Goal: Register for event/course

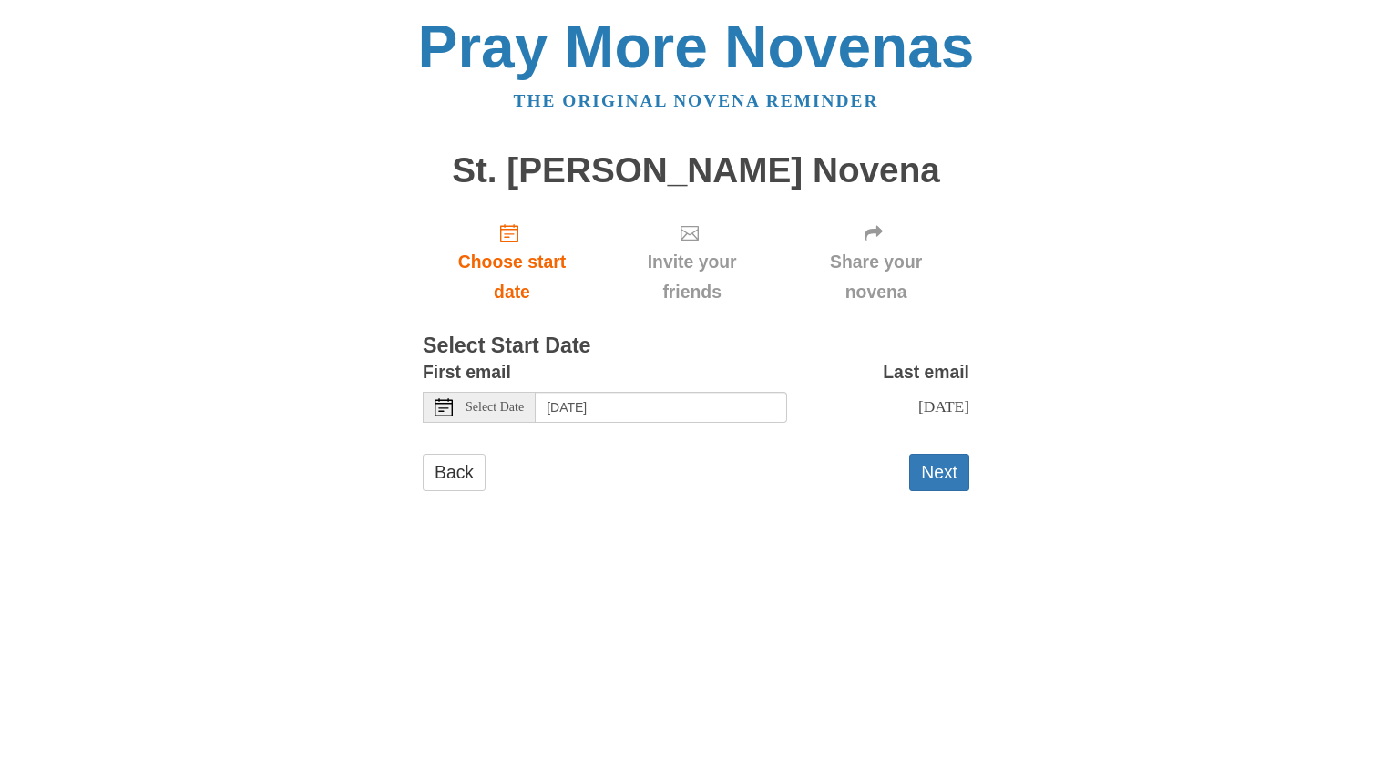
click at [442, 407] on use at bounding box center [443, 407] width 18 height 18
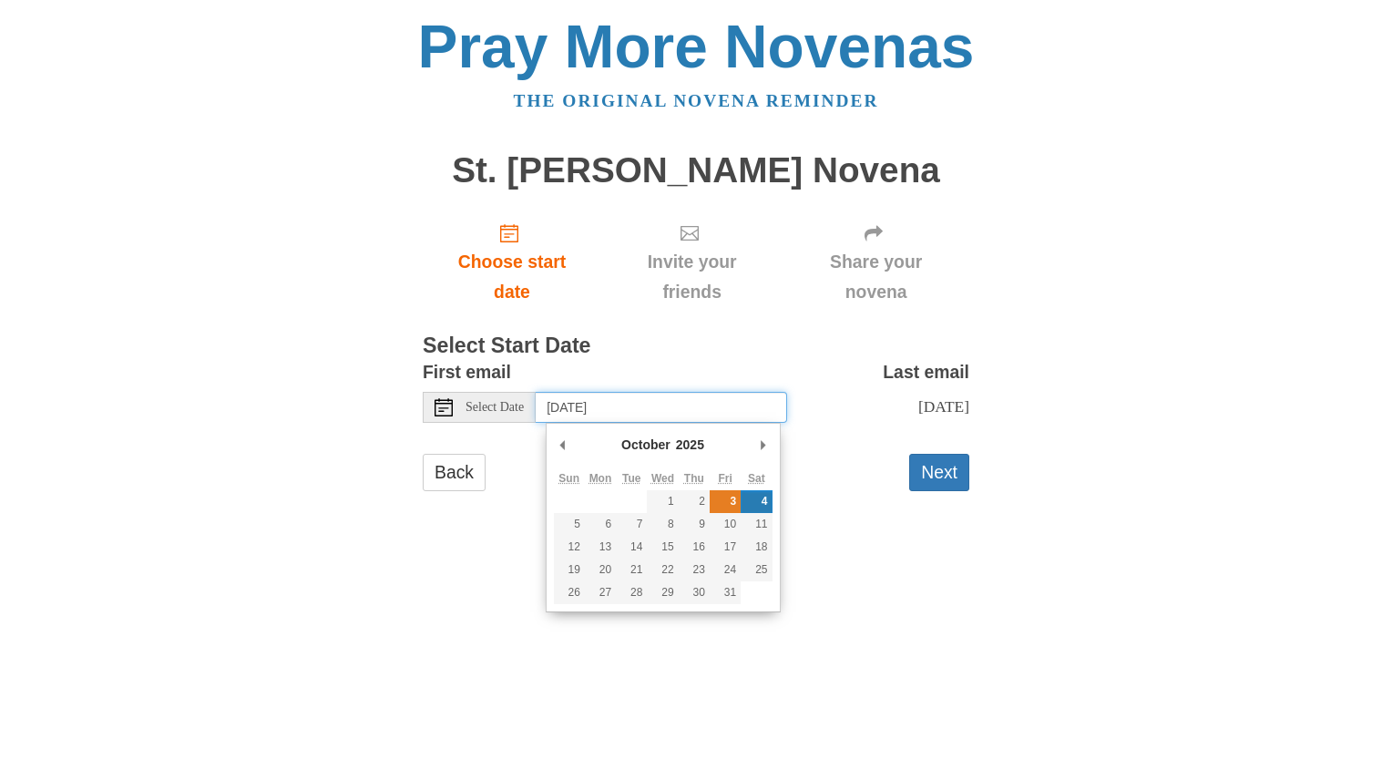
type input "Friday, October 3rd"
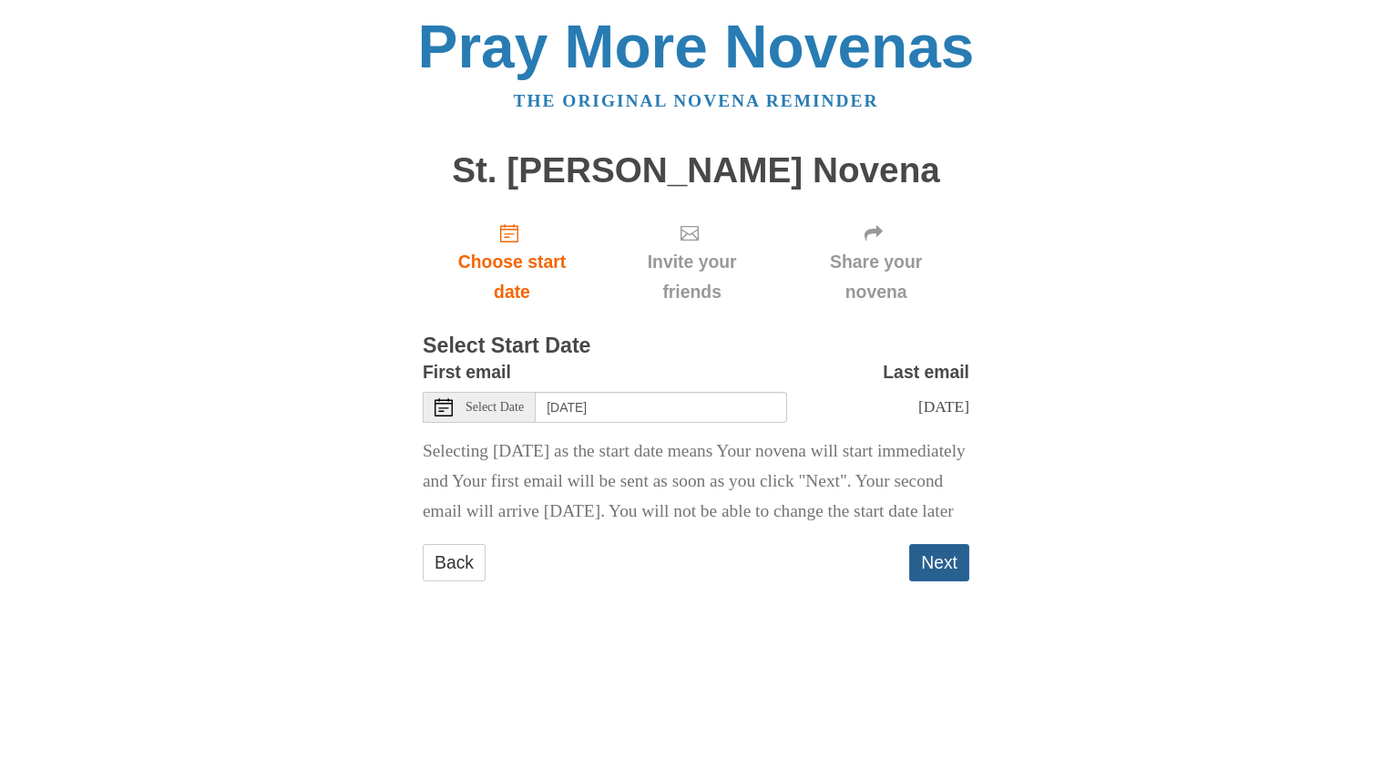
click at [943, 581] on button "Next" at bounding box center [939, 562] width 60 height 37
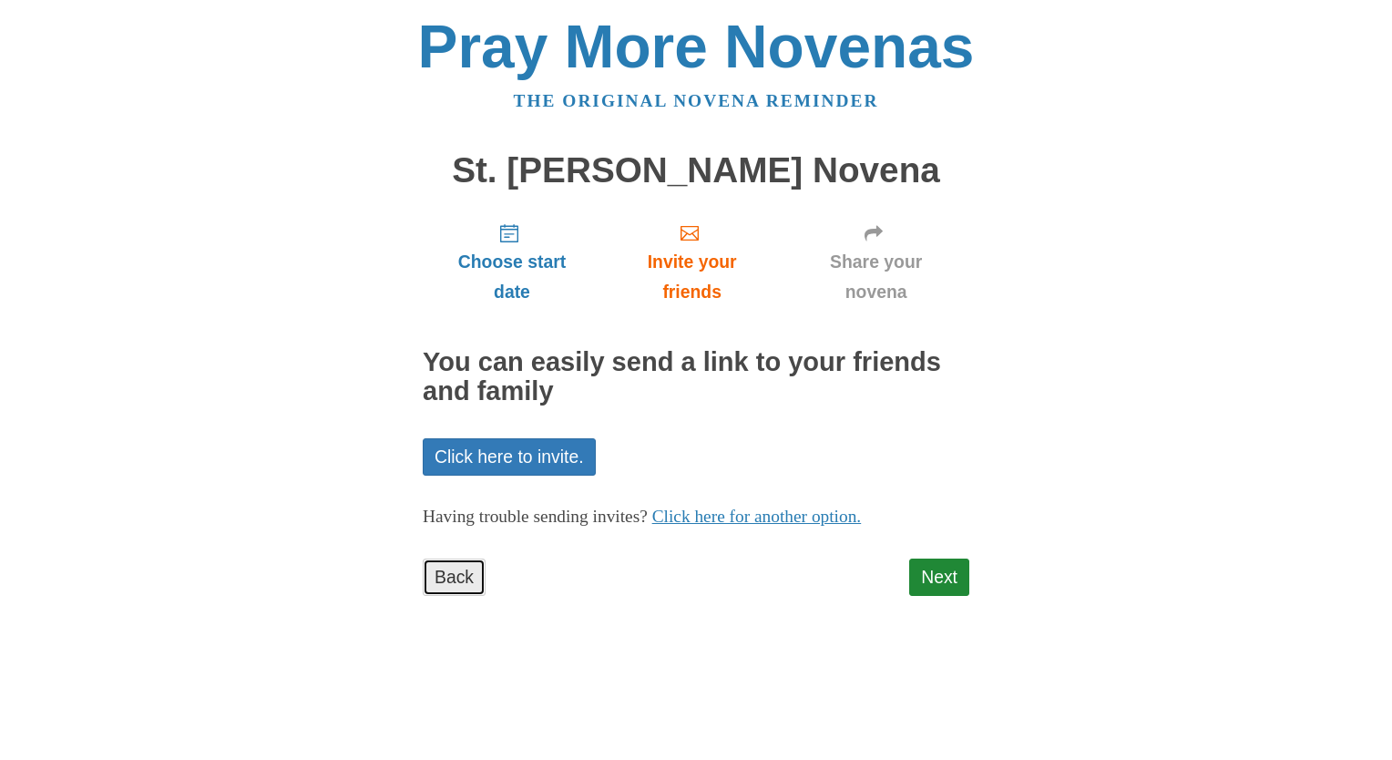
click at [449, 583] on link "Back" at bounding box center [454, 576] width 63 height 37
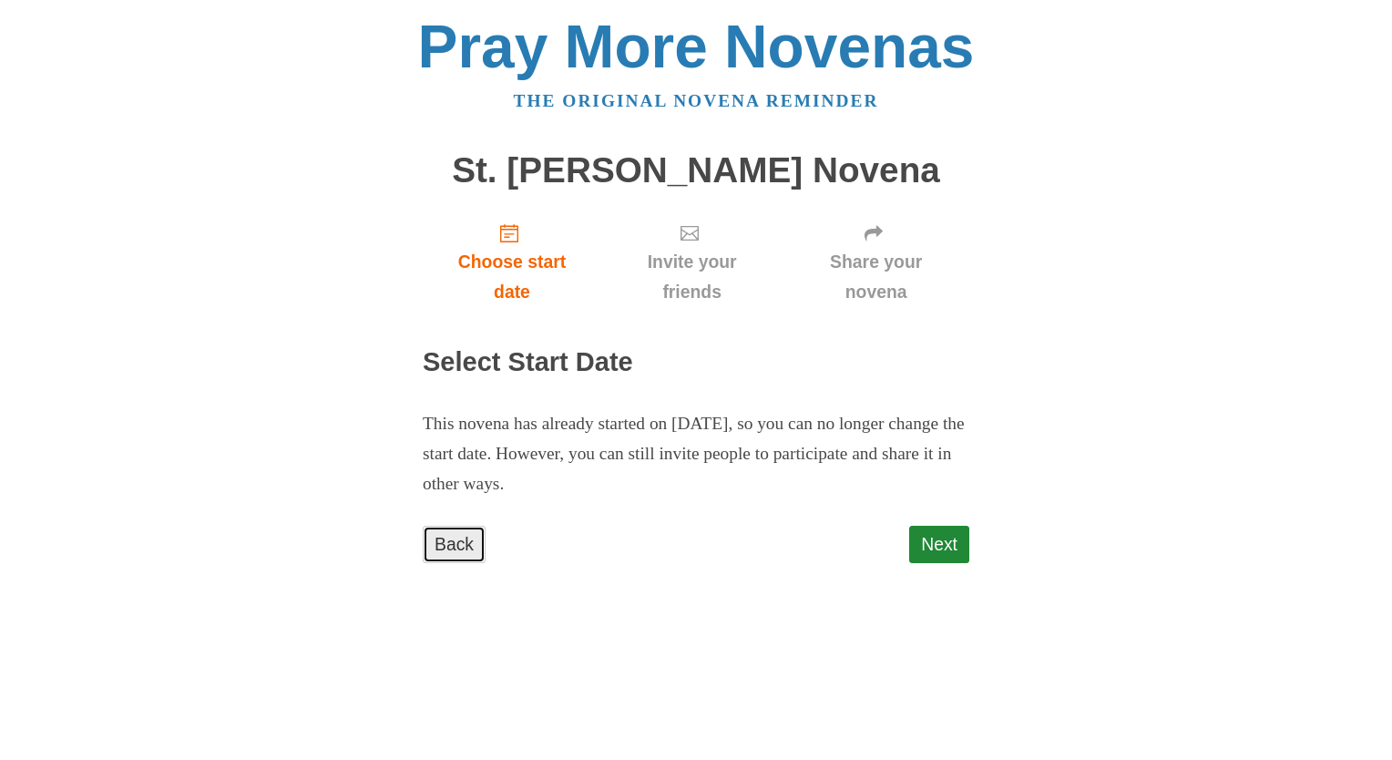
click at [454, 552] on link "Back" at bounding box center [454, 544] width 63 height 37
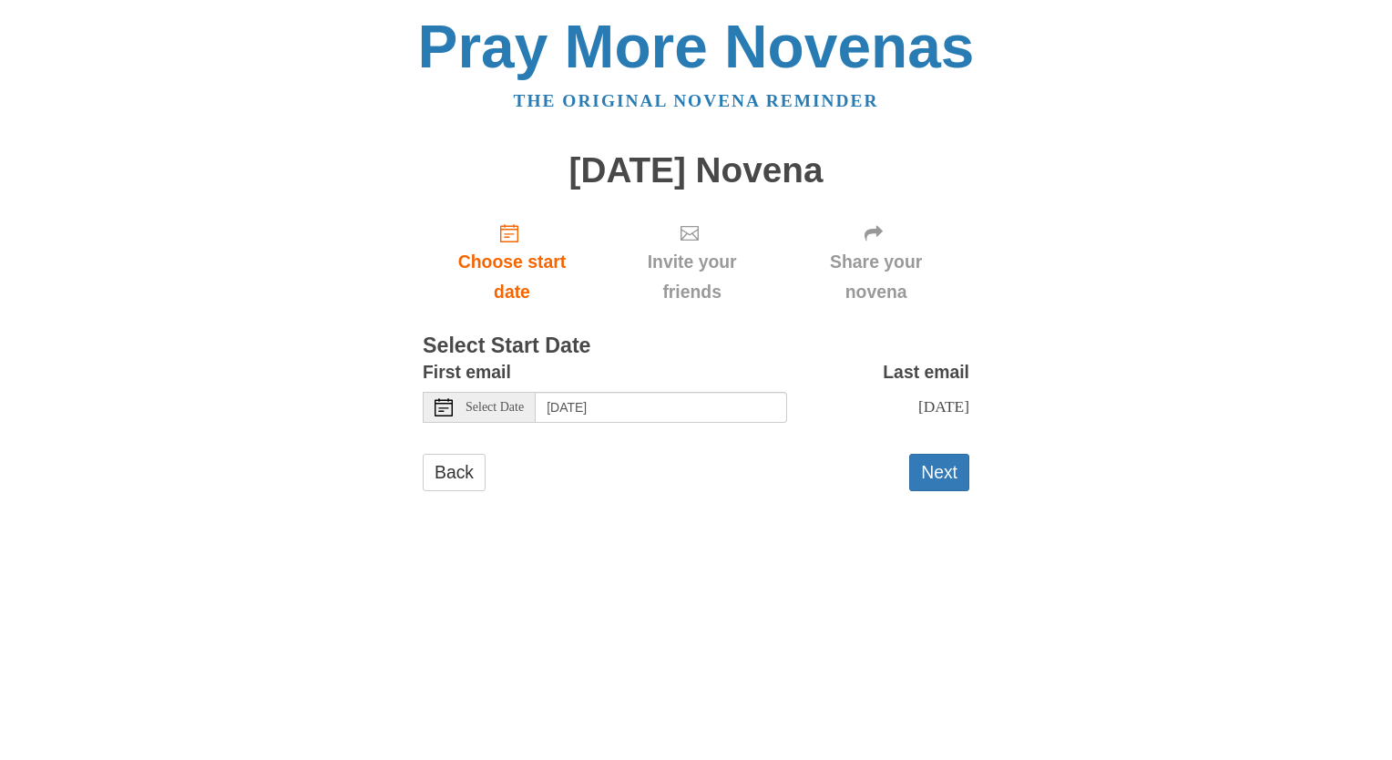
click at [506, 403] on span "Select Date" at bounding box center [494, 407] width 58 height 13
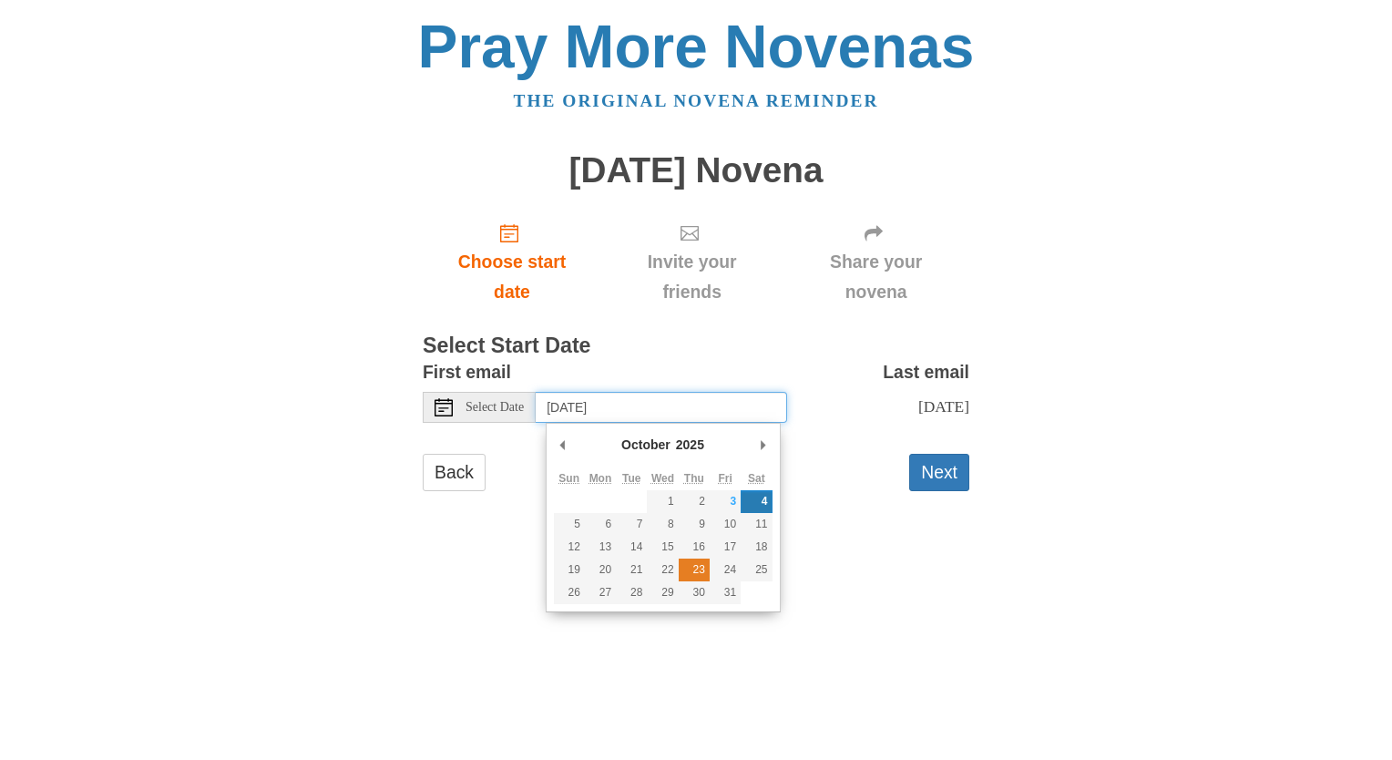
type input "Thursday, October 23rd"
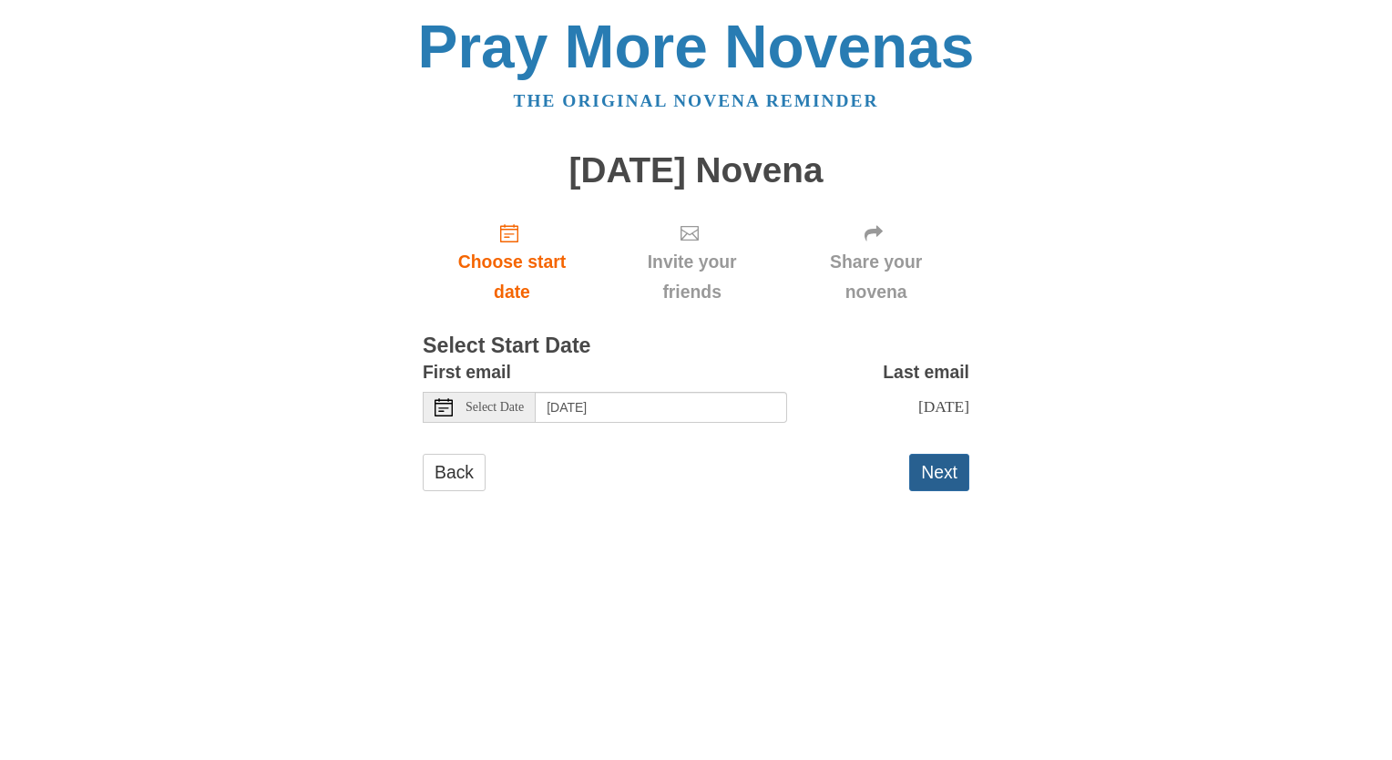
click at [945, 484] on button "Next" at bounding box center [939, 472] width 60 height 37
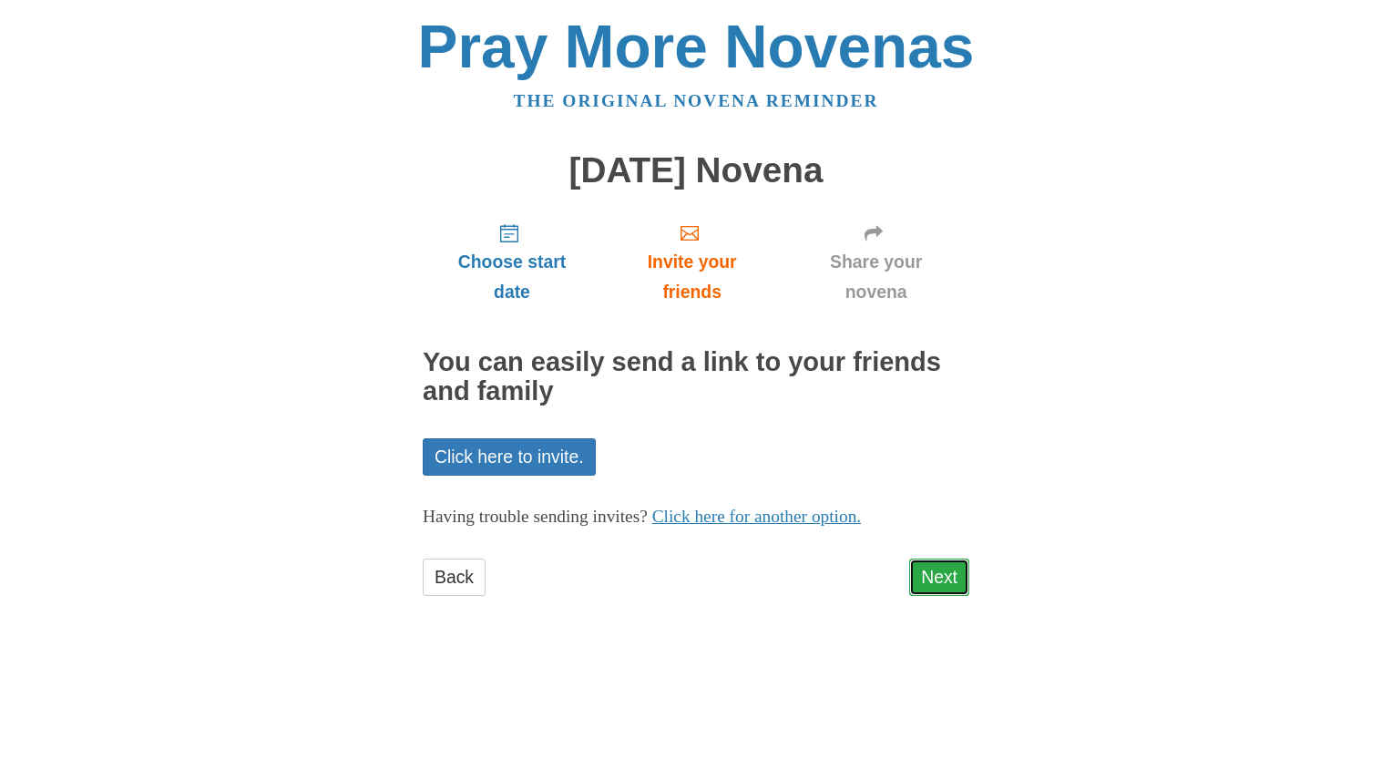
click at [946, 569] on link "Next" at bounding box center [939, 576] width 60 height 37
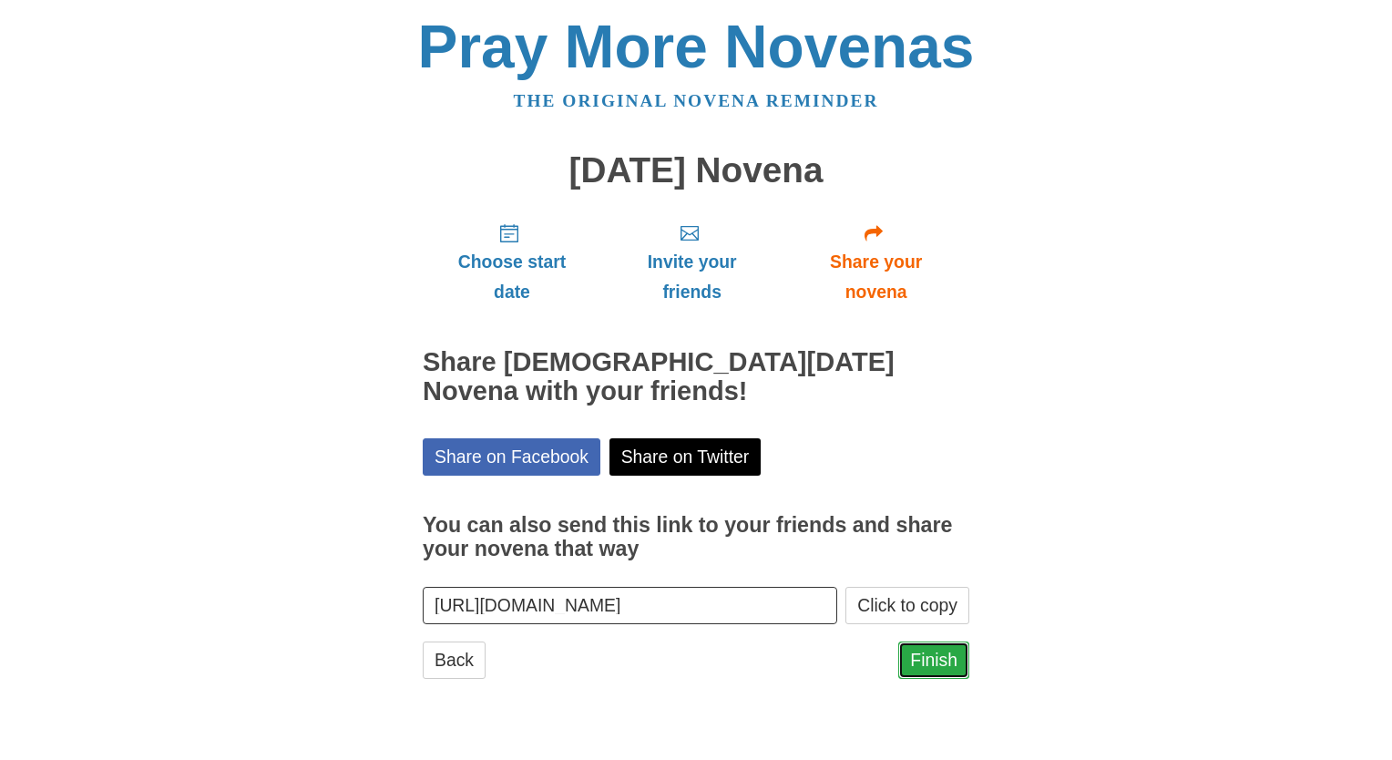
click at [939, 657] on link "Finish" at bounding box center [933, 659] width 71 height 37
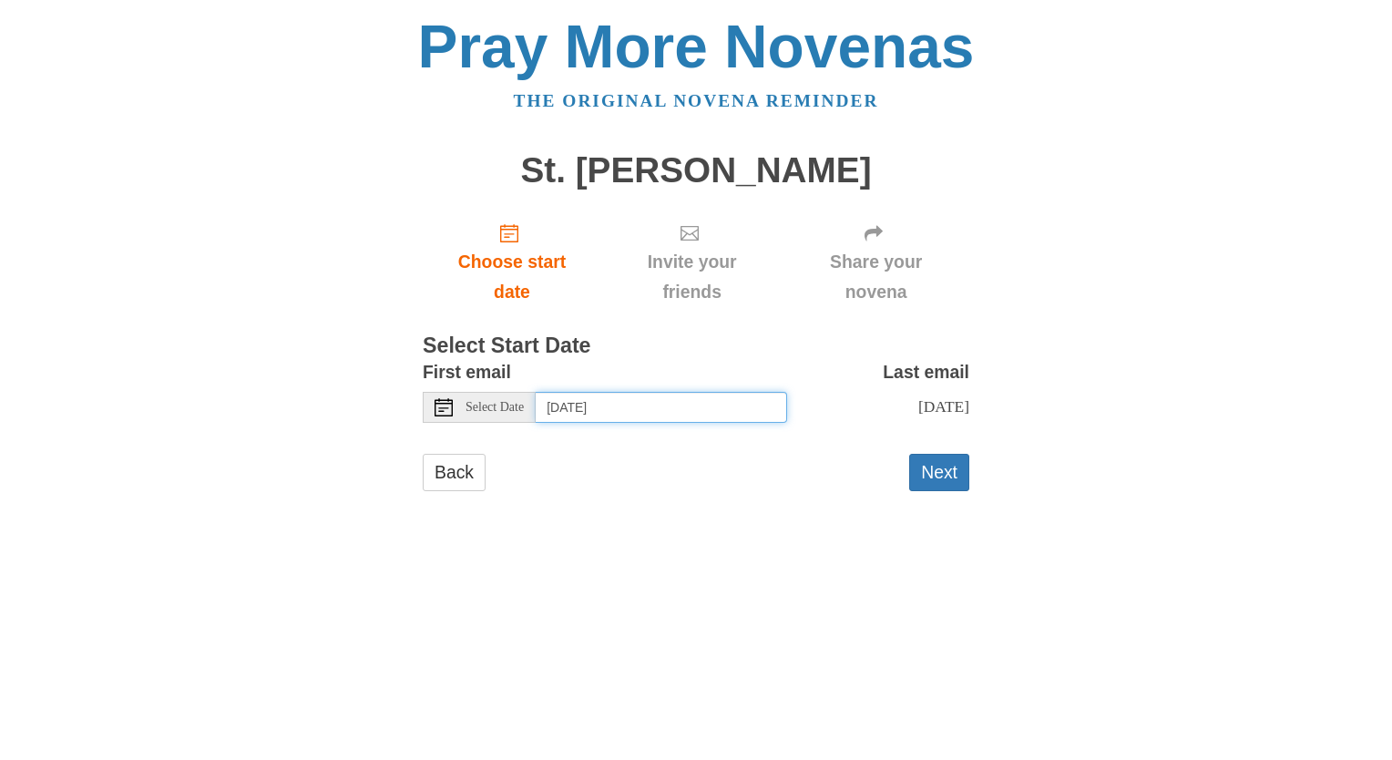
click at [729, 410] on input "Saturday, October 4th" at bounding box center [661, 407] width 251 height 31
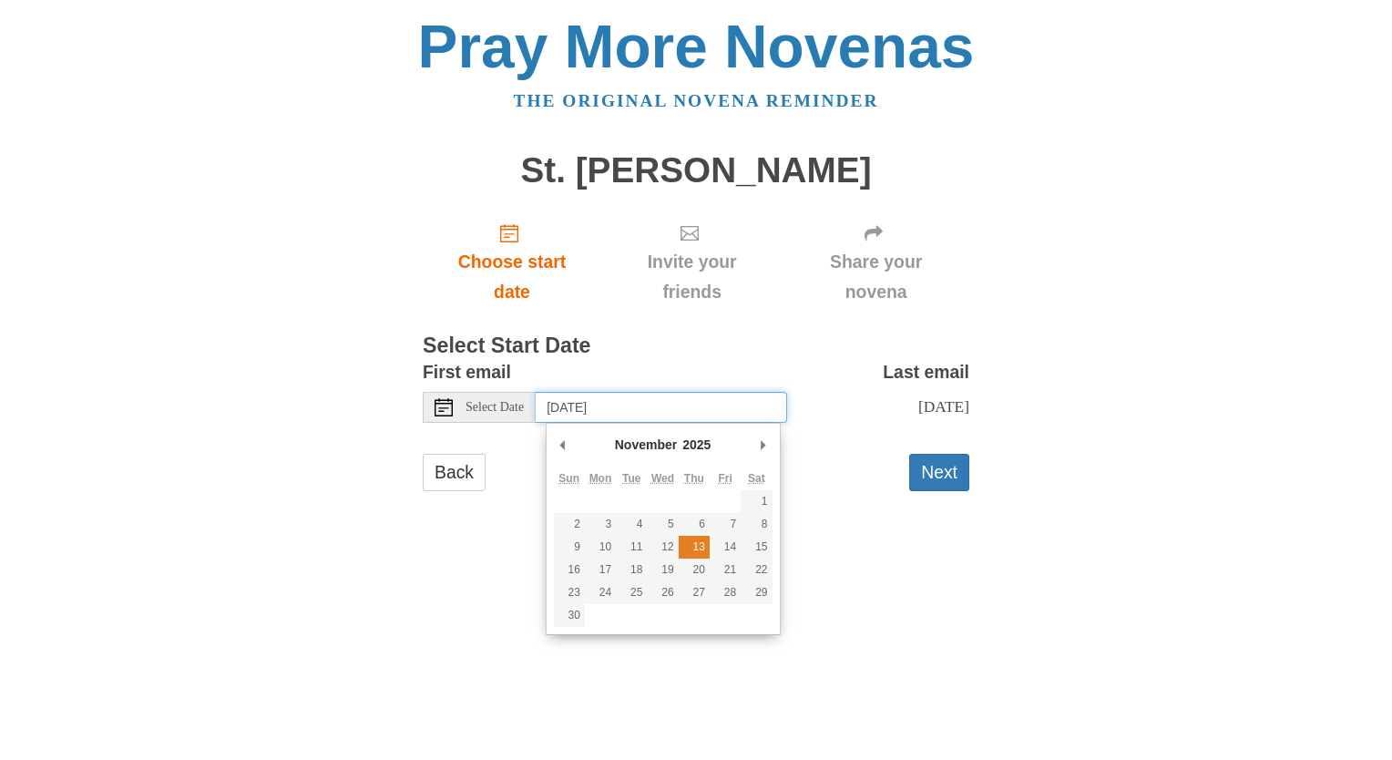
type input "Thursday, November 13th"
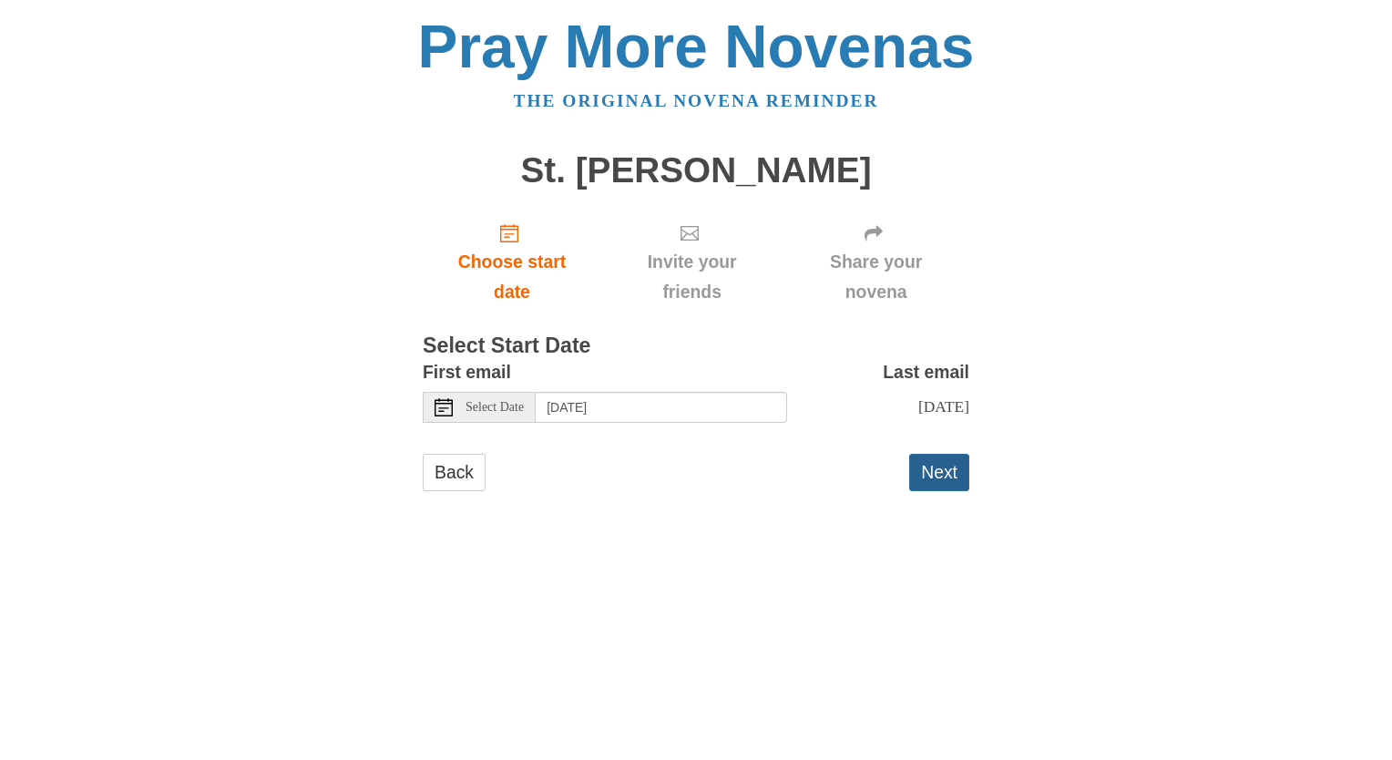
click at [935, 491] on button "Next" at bounding box center [939, 472] width 60 height 37
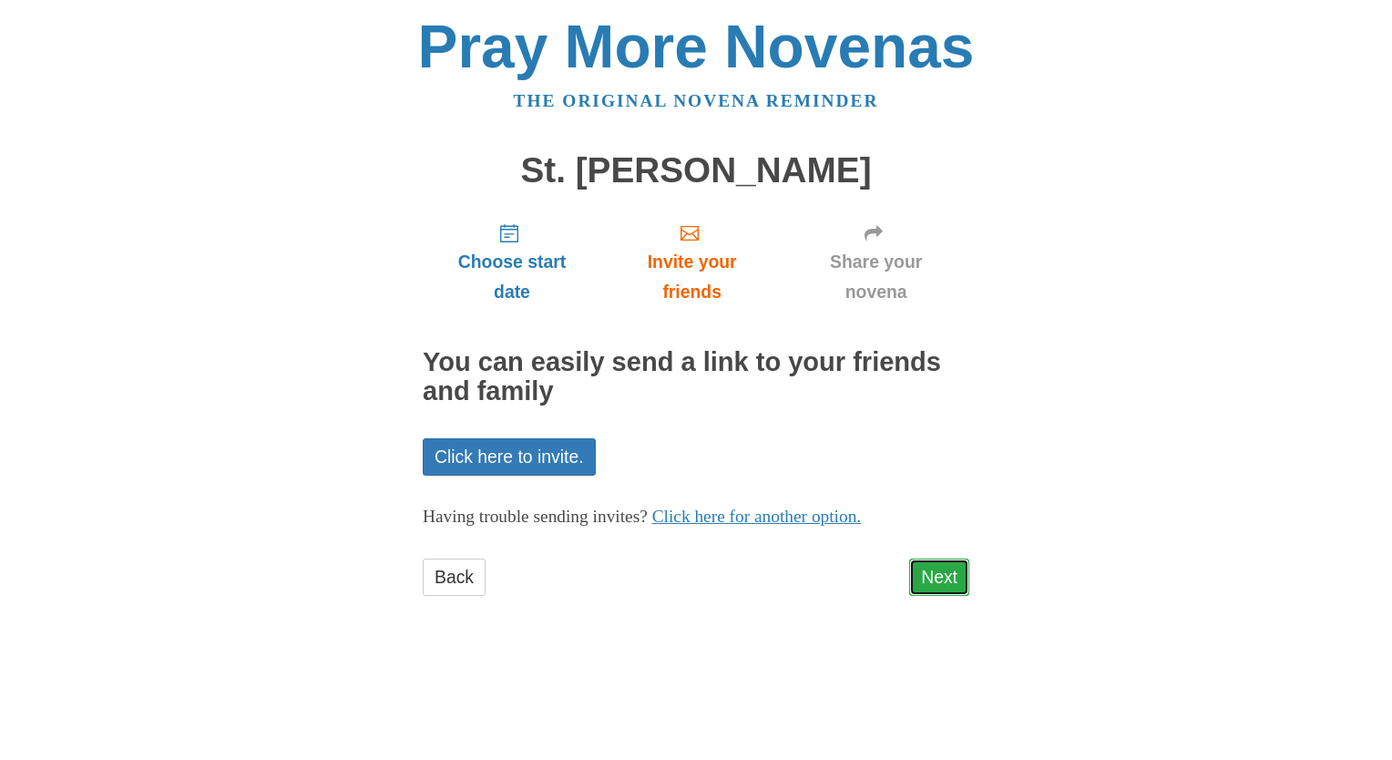
click at [948, 579] on link "Next" at bounding box center [939, 576] width 60 height 37
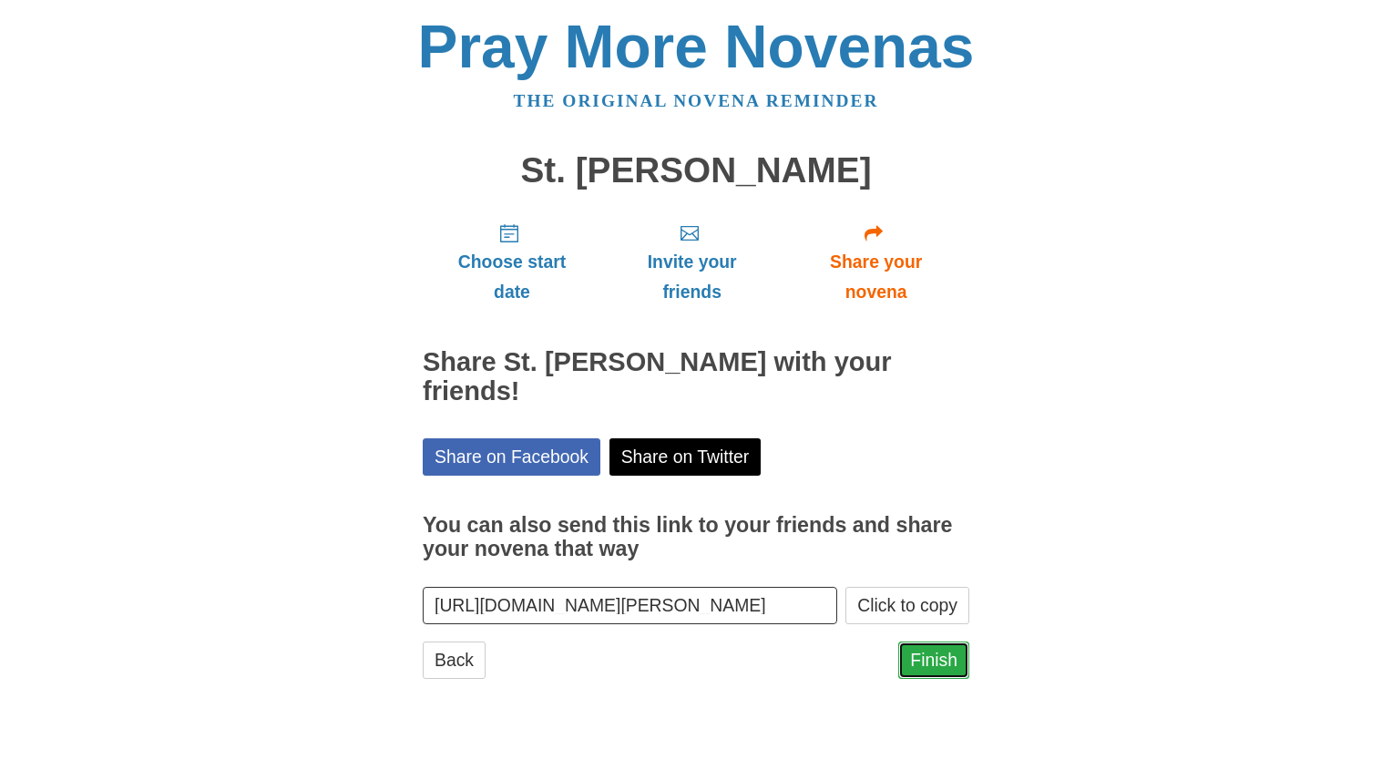
click at [936, 641] on link "Finish" at bounding box center [933, 659] width 71 height 37
